Goal: Information Seeking & Learning: Learn about a topic

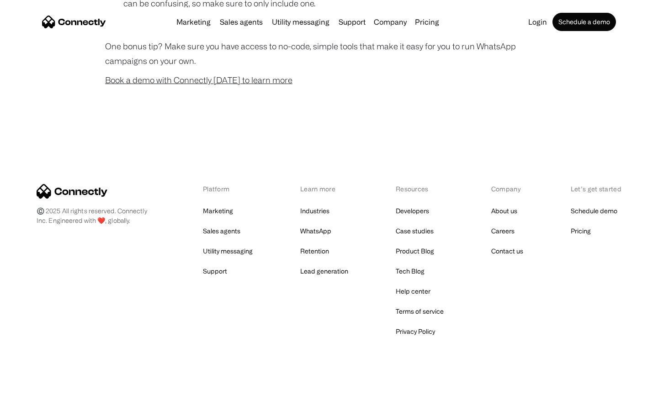
scroll to position [904, 0]
